Goal: Task Accomplishment & Management: Manage account settings

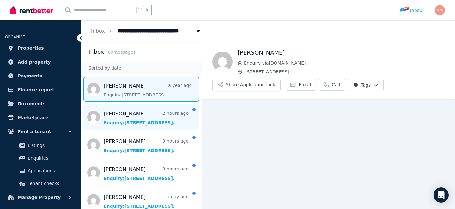
scroll to position [3, 0]
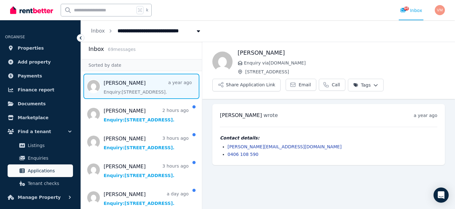
click at [55, 172] on span "Applications" at bounding box center [49, 171] width 43 height 8
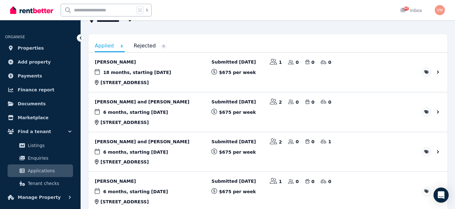
scroll to position [47, 0]
click at [179, 107] on link "View application: Jessica Winlaw and Jake Guy" at bounding box center [267, 112] width 359 height 39
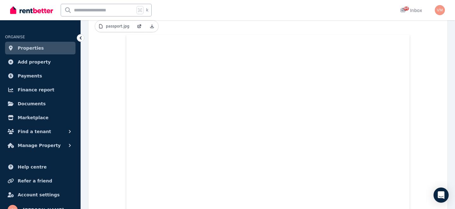
scroll to position [236, 0]
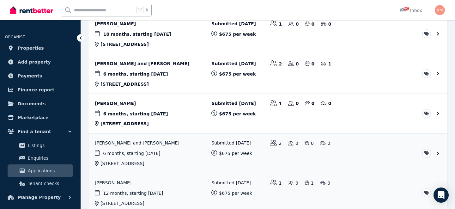
scroll to position [86, 0]
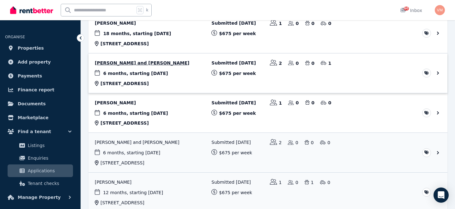
click at [197, 75] on link "View application: Pablo Fornos Rodriguez and Marta Estevez Barreiro" at bounding box center [267, 72] width 359 height 39
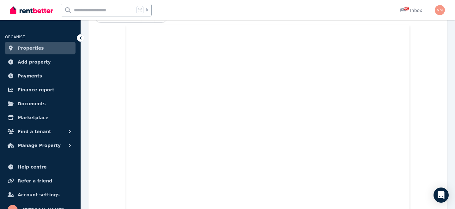
scroll to position [252, 0]
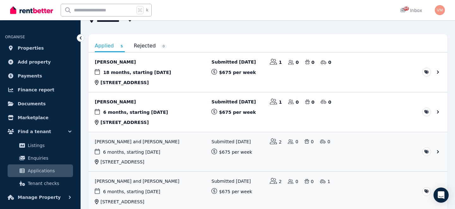
scroll to position [48, 0]
click at [179, 82] on link "View application: Linnéa Engholm" at bounding box center [267, 71] width 359 height 39
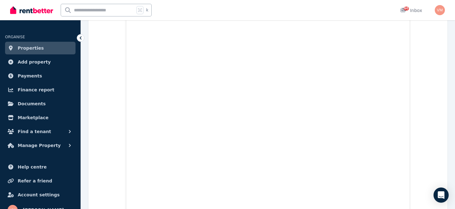
scroll to position [961, 0]
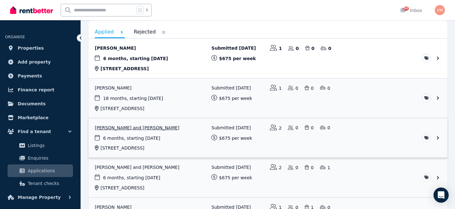
scroll to position [61, 0]
click at [185, 61] on link "View application: Saskia Bragger" at bounding box center [267, 58] width 359 height 39
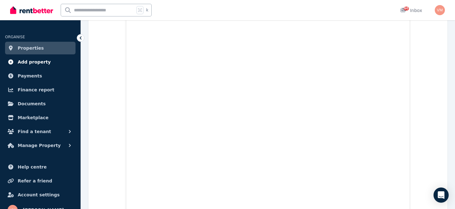
scroll to position [0, 0]
click at [32, 46] on span "Properties" at bounding box center [31, 48] width 26 height 8
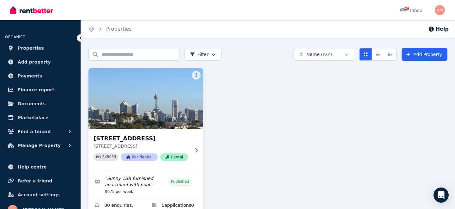
click at [145, 142] on h3 "[STREET_ADDRESS]" at bounding box center [142, 138] width 96 height 9
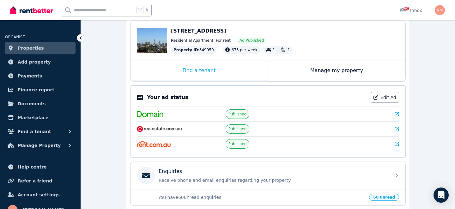
scroll to position [65, 0]
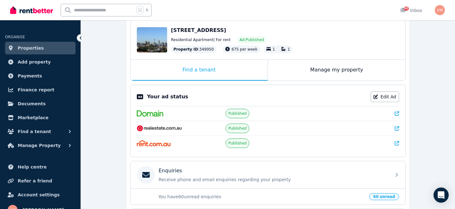
click at [220, 34] on div "[STREET_ADDRESS] Residential Apartment | For rent Ad: Published Property ID : 3…" at bounding box center [285, 40] width 228 height 27
click at [321, 71] on div "Manage my property" at bounding box center [336, 70] width 137 height 21
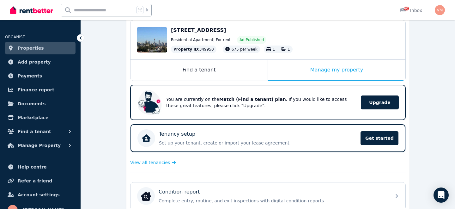
click at [223, 32] on span "[STREET_ADDRESS]" at bounding box center [198, 30] width 55 height 6
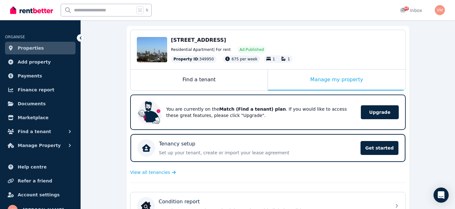
scroll to position [0, 0]
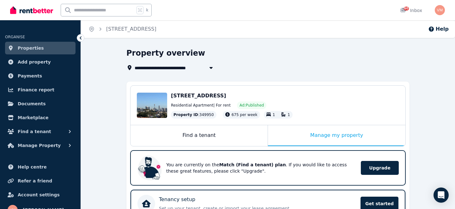
click at [150, 53] on h1 "Property overview" at bounding box center [165, 53] width 79 height 10
click at [207, 64] on button "button" at bounding box center [210, 68] width 11 height 8
type input "**********"
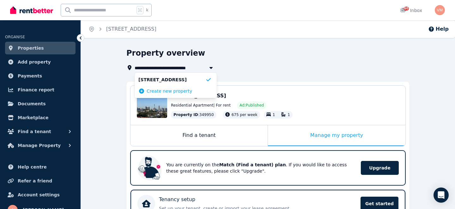
click at [250, 68] on div "**********" at bounding box center [265, 68] width 279 height 8
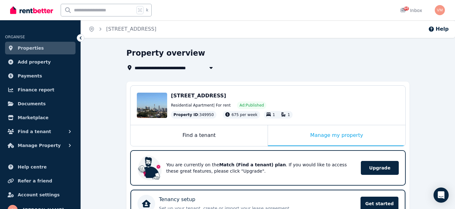
click at [227, 91] on div "Edit [STREET_ADDRESS] 2021 Residential Apartment | For rent Ad: Published Prope…" at bounding box center [267, 105] width 275 height 39
click at [156, 96] on div "Edit" at bounding box center [152, 105] width 30 height 25
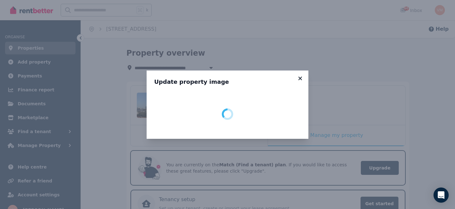
click at [299, 79] on icon at bounding box center [299, 77] width 3 height 3
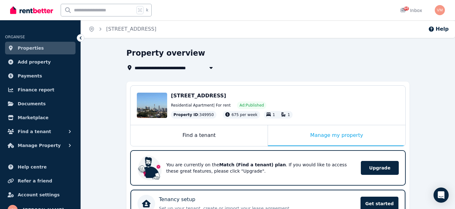
click at [193, 96] on span "[STREET_ADDRESS]" at bounding box center [198, 96] width 55 height 6
click at [100, 30] on icon "Breadcrumb" at bounding box center [100, 29] width 6 height 6
click at [100, 28] on icon "Breadcrumb" at bounding box center [101, 28] width 2 height 3
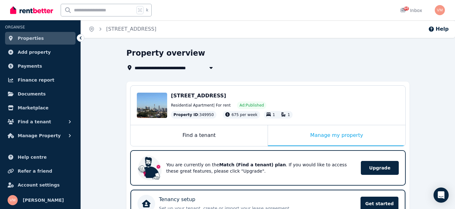
click at [32, 138] on span "Manage Property" at bounding box center [39, 136] width 43 height 8
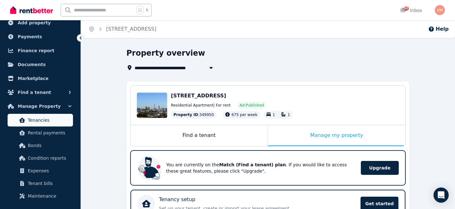
scroll to position [0, 0]
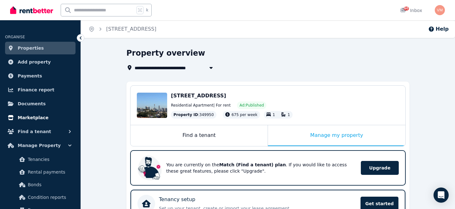
click at [37, 118] on span "Marketplace" at bounding box center [33, 118] width 31 height 8
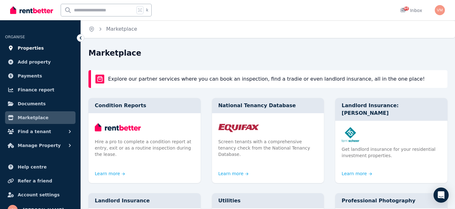
click at [28, 52] on link "Properties" at bounding box center [40, 48] width 70 height 13
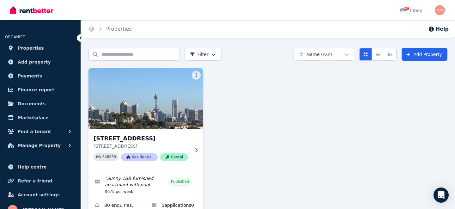
scroll to position [30, 0]
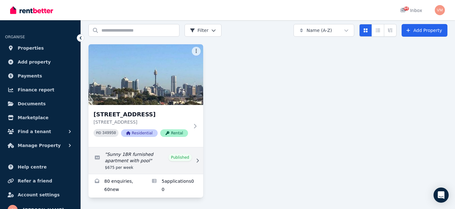
click at [194, 158] on icon at bounding box center [197, 160] width 6 height 4
click at [183, 151] on link "Edit listing: Sunny 1BR furnished apartment with pool" at bounding box center [145, 160] width 115 height 27
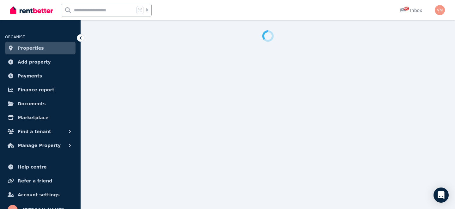
select select "**********"
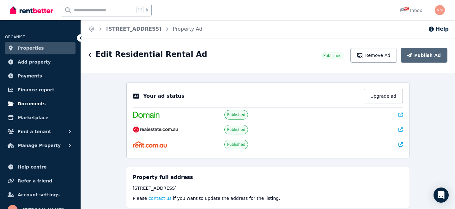
scroll to position [10, 0]
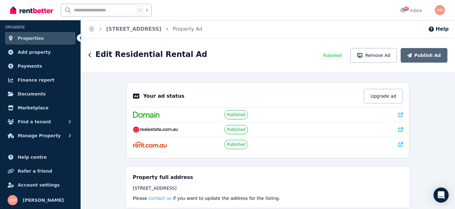
click at [37, 40] on span "Properties" at bounding box center [31, 38] width 26 height 8
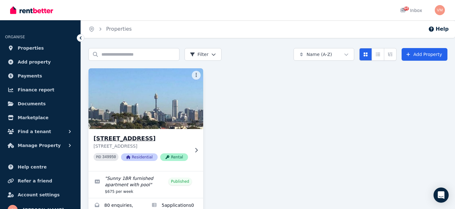
click at [165, 139] on h3 "[STREET_ADDRESS]" at bounding box center [142, 138] width 96 height 9
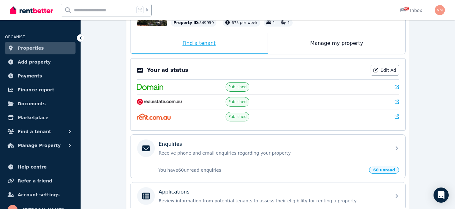
scroll to position [88, 0]
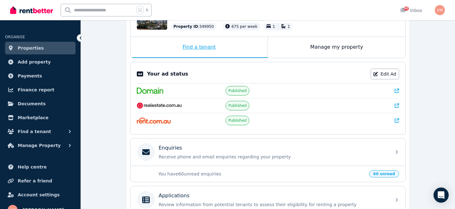
click at [206, 45] on div "Find a tenant" at bounding box center [198, 47] width 137 height 21
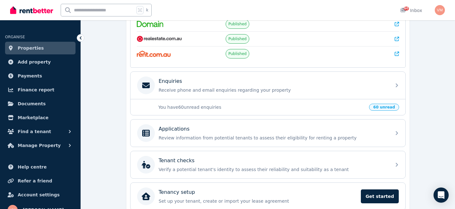
scroll to position [184, 0]
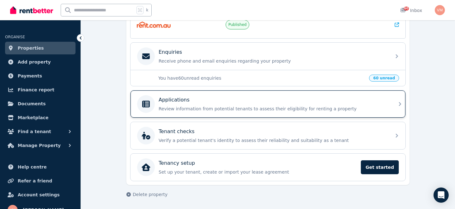
click at [188, 116] on div "Applications Review information from potential tenants to assess their eligibil…" at bounding box center [267, 103] width 275 height 27
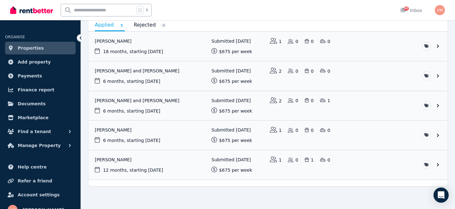
scroll to position [69, 0]
click at [177, 47] on link "View application: Linnéa Engholm" at bounding box center [267, 45] width 359 height 29
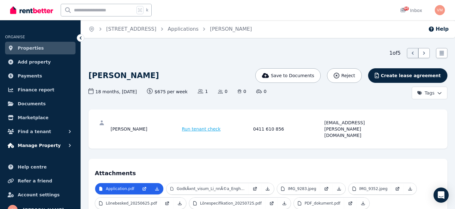
click at [33, 144] on span "Manage Property" at bounding box center [39, 146] width 43 height 8
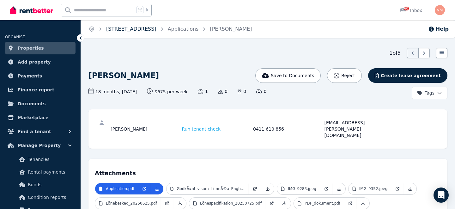
click at [123, 27] on link "[STREET_ADDRESS]" at bounding box center [131, 29] width 50 height 6
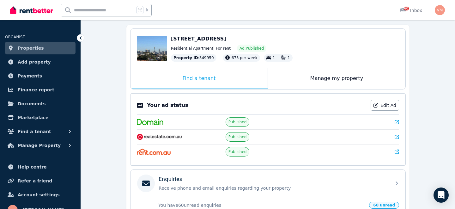
scroll to position [64, 0]
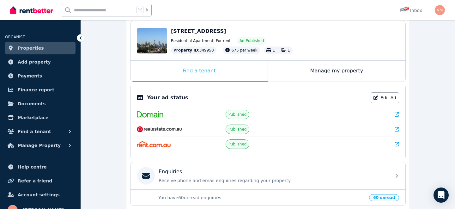
click at [207, 69] on div "Find a tenant" at bounding box center [198, 71] width 137 height 21
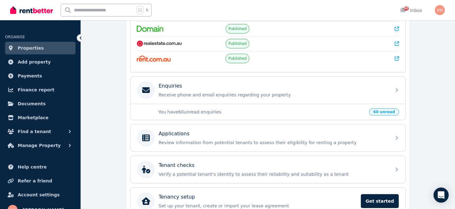
scroll to position [152, 0]
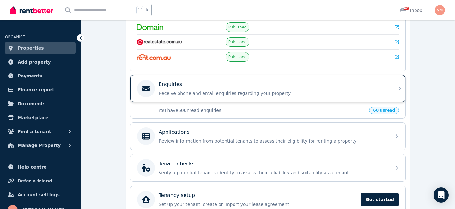
click at [231, 99] on div "Enquiries Receive phone and email enquiries regarding your property" at bounding box center [267, 88] width 275 height 27
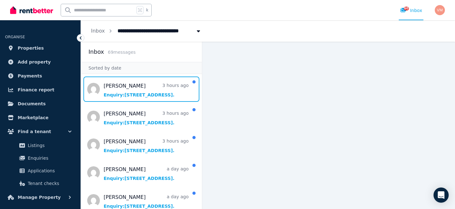
click at [150, 98] on span "Message list" at bounding box center [141, 88] width 121 height 25
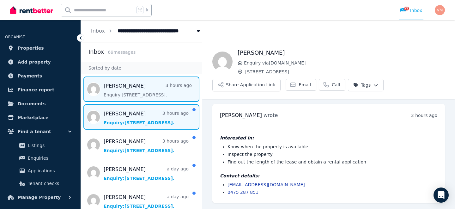
click at [139, 124] on span "Message list" at bounding box center [141, 116] width 121 height 25
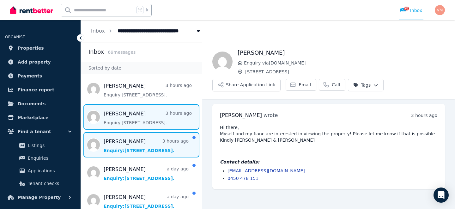
click at [113, 148] on span "Message list" at bounding box center [141, 144] width 121 height 25
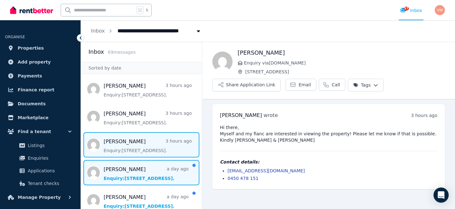
click at [144, 168] on span "Message list" at bounding box center [141, 172] width 121 height 25
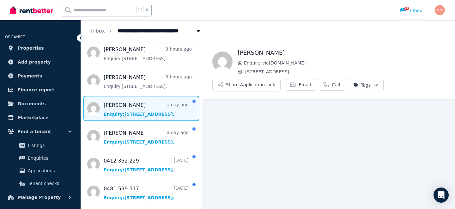
scroll to position [65, 0]
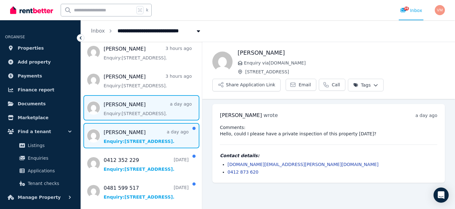
click at [143, 138] on span "Message list" at bounding box center [141, 135] width 121 height 25
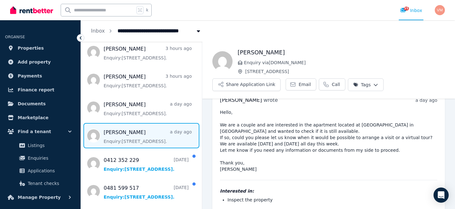
scroll to position [15, 0]
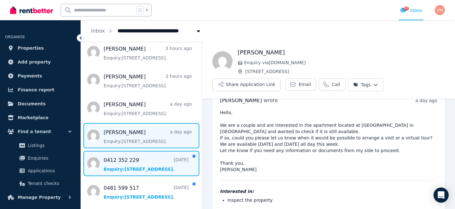
click at [150, 169] on span "Message list" at bounding box center [141, 163] width 121 height 25
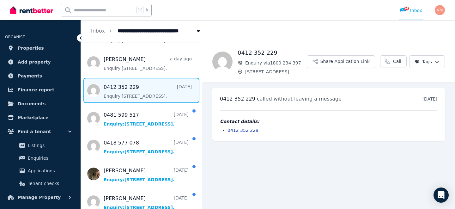
scroll to position [138, 0]
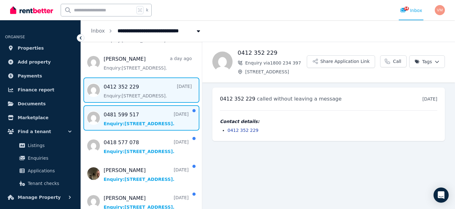
click at [162, 118] on span "Message list" at bounding box center [141, 117] width 121 height 25
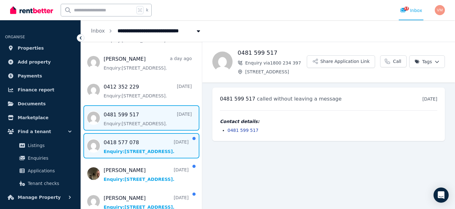
click at [127, 153] on span "Message list" at bounding box center [141, 145] width 121 height 25
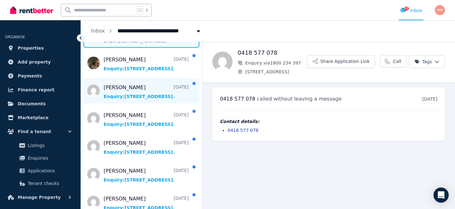
scroll to position [243, 0]
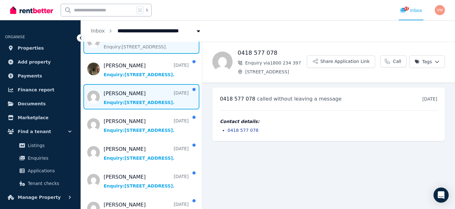
click at [134, 98] on span "Message list" at bounding box center [141, 96] width 121 height 25
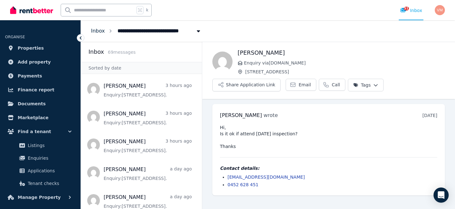
click at [96, 29] on link "Inbox" at bounding box center [98, 31] width 14 height 6
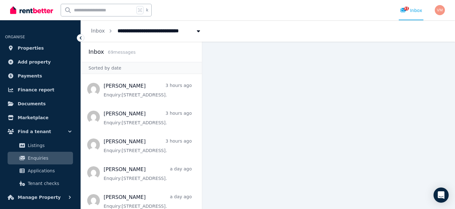
click at [151, 30] on span "[STREET_ADDRESS]" at bounding box center [146, 30] width 64 height 10
type input "**********"
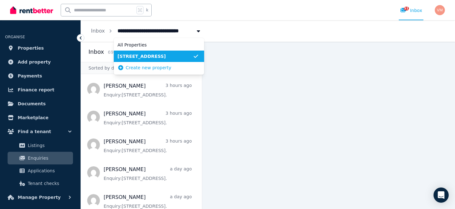
click at [147, 51] on li "[STREET_ADDRESS]" at bounding box center [159, 56] width 90 height 11
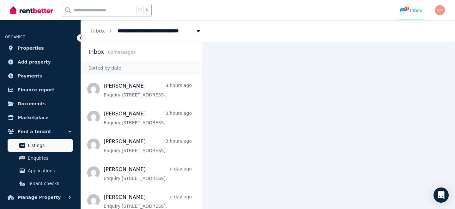
click at [38, 146] on span "Listings" at bounding box center [49, 146] width 43 height 8
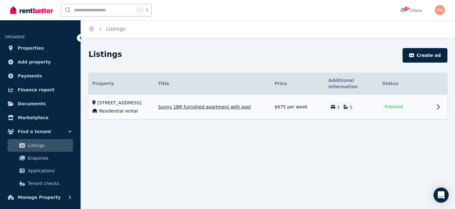
click at [436, 109] on icon at bounding box center [438, 107] width 8 height 8
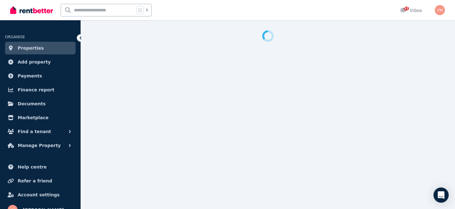
select select "**********"
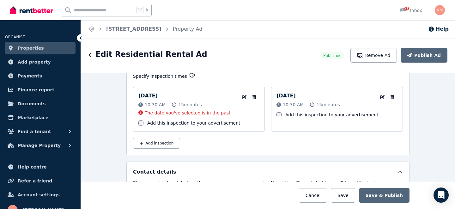
scroll to position [994, 0]
click at [245, 94] on icon "button" at bounding box center [244, 96] width 4 height 4
select select "**"
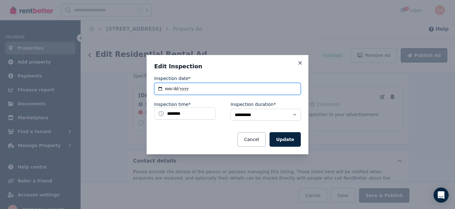
click at [168, 87] on input "**********" at bounding box center [227, 89] width 147 height 12
click at [158, 90] on input "**********" at bounding box center [227, 89] width 147 height 12
type input "**********"
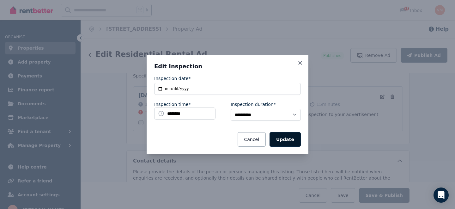
click at [284, 139] on button "Update" at bounding box center [284, 139] width 31 height 15
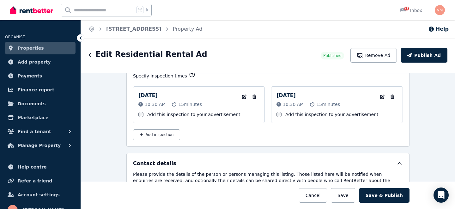
scroll to position [995, 0]
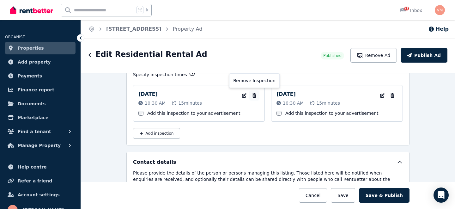
click at [256, 96] on icon "button" at bounding box center [254, 95] width 4 height 4
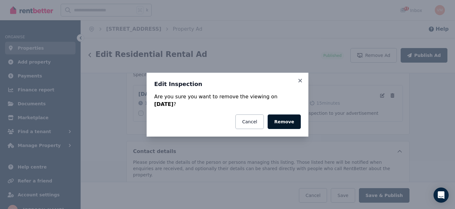
click at [280, 128] on button "Remove" at bounding box center [284, 121] width 33 height 15
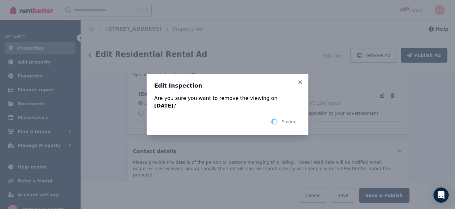
click at [281, 121] on div "Saving..." at bounding box center [227, 121] width 147 height 11
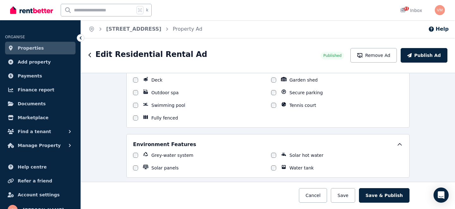
scroll to position [738, 0]
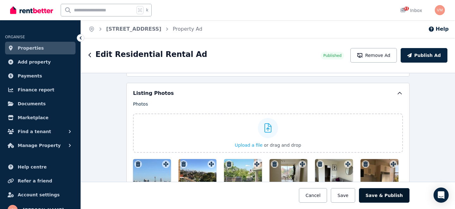
click at [396, 198] on button "Save & Publish" at bounding box center [384, 195] width 51 height 15
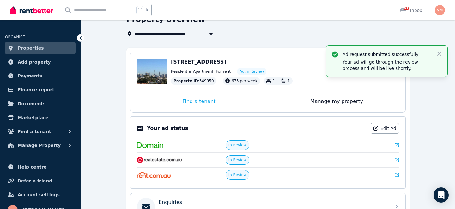
scroll to position [22, 0]
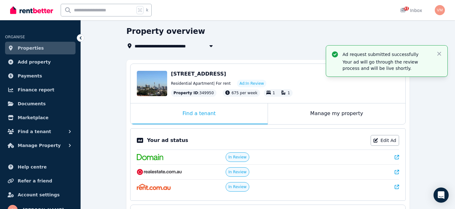
click at [286, 80] on div "Residential Apartment | For rent Ad: In Review" at bounding box center [285, 84] width 228 height 8
click at [219, 71] on span "[STREET_ADDRESS]" at bounding box center [198, 74] width 55 height 6
click at [188, 113] on div "Find a tenant" at bounding box center [198, 113] width 137 height 21
click at [286, 113] on div "Manage my property" at bounding box center [336, 113] width 137 height 21
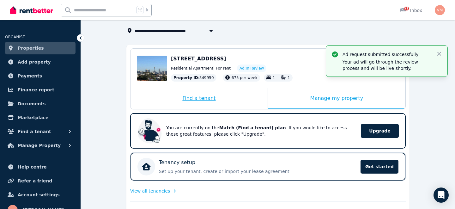
scroll to position [0, 0]
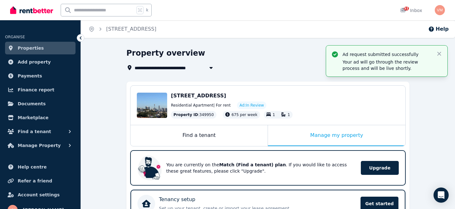
click at [39, 47] on span "Properties" at bounding box center [31, 48] width 26 height 8
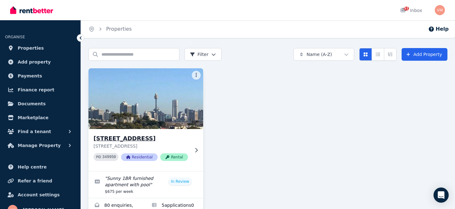
scroll to position [30, 0]
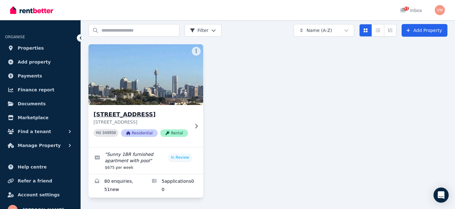
click at [194, 124] on icon at bounding box center [196, 126] width 6 height 5
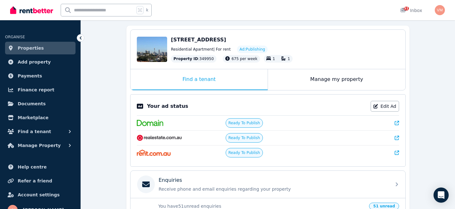
scroll to position [55, 0]
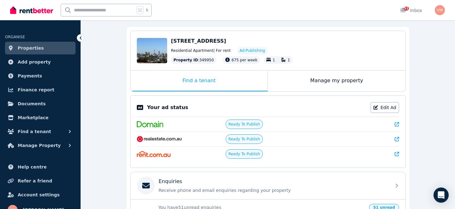
click at [341, 69] on div "Edit [STREET_ADDRESS] 2021 Residential Apartment | For rent Ad: Publishing Prop…" at bounding box center [267, 50] width 275 height 39
click at [341, 76] on div "Manage my property" at bounding box center [336, 80] width 137 height 21
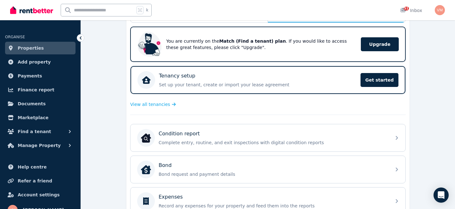
scroll to position [0, 0]
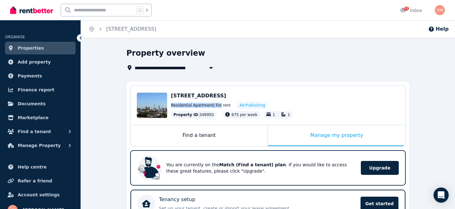
click at [217, 103] on span "Residential Apartment | For rent" at bounding box center [201, 105] width 60 height 5
click at [223, 94] on span "[STREET_ADDRESS]" at bounding box center [198, 96] width 55 height 6
click at [222, 91] on div "Edit [STREET_ADDRESS] 2021 Residential Apartment | For rent Ad: Publishing Prop…" at bounding box center [267, 105] width 275 height 39
click at [62, 145] on button "Manage Property" at bounding box center [40, 145] width 70 height 13
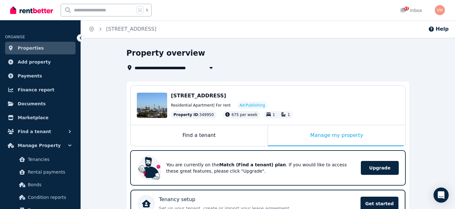
click at [35, 49] on span "Properties" at bounding box center [31, 48] width 26 height 8
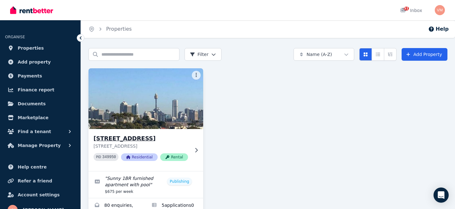
scroll to position [30, 0]
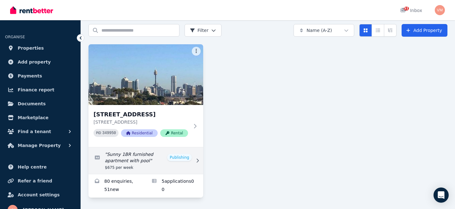
click at [182, 160] on link "Edit listing: Sunny 1BR furnished apartment with pool" at bounding box center [145, 160] width 115 height 27
select select "**********"
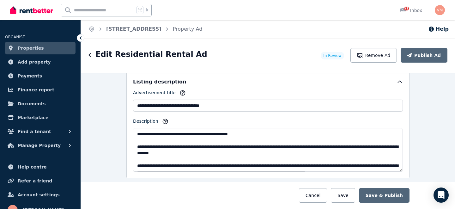
scroll to position [368, 0]
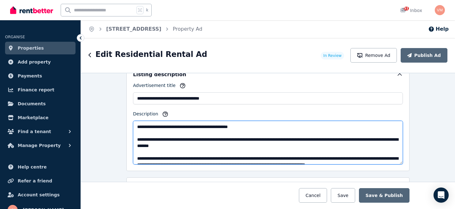
click at [262, 127] on textarea "**********" at bounding box center [268, 143] width 270 height 44
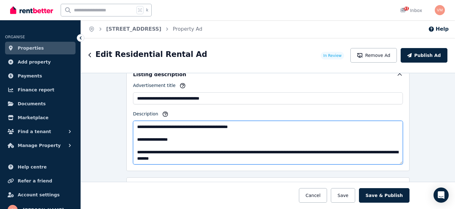
click at [136, 139] on textarea "**********" at bounding box center [268, 143] width 270 height 44
click at [207, 139] on textarea "**********" at bounding box center [268, 143] width 270 height 44
click at [201, 139] on textarea "**********" at bounding box center [268, 143] width 270 height 44
click at [266, 136] on textarea "**********" at bounding box center [268, 143] width 270 height 44
click at [243, 145] on textarea "**********" at bounding box center [268, 143] width 270 height 44
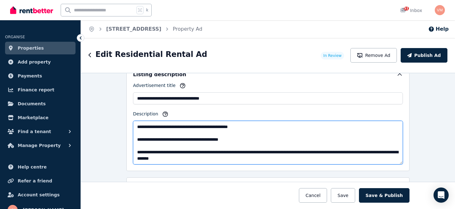
click at [247, 142] on textarea "**********" at bounding box center [268, 143] width 270 height 44
type textarea "**********"
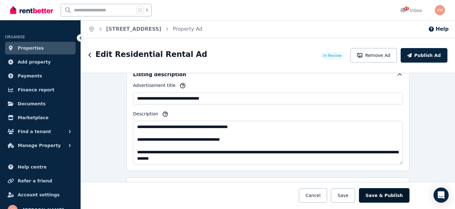
click at [387, 190] on button "Save & Publish" at bounding box center [384, 195] width 51 height 15
